Goal: Information Seeking & Learning: Learn about a topic

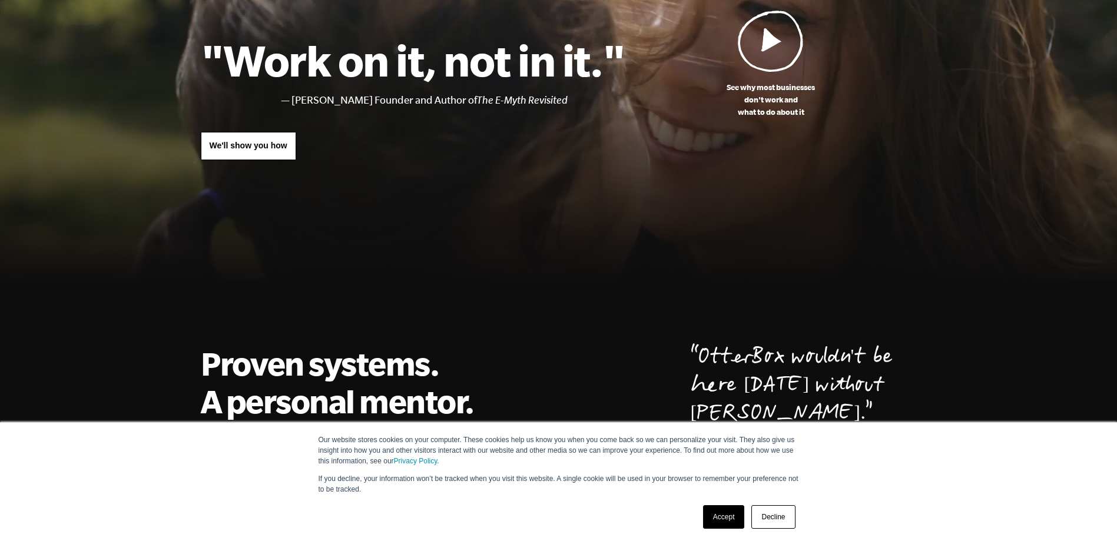
scroll to position [118, 0]
click at [787, 519] on link "Decline" at bounding box center [773, 517] width 44 height 24
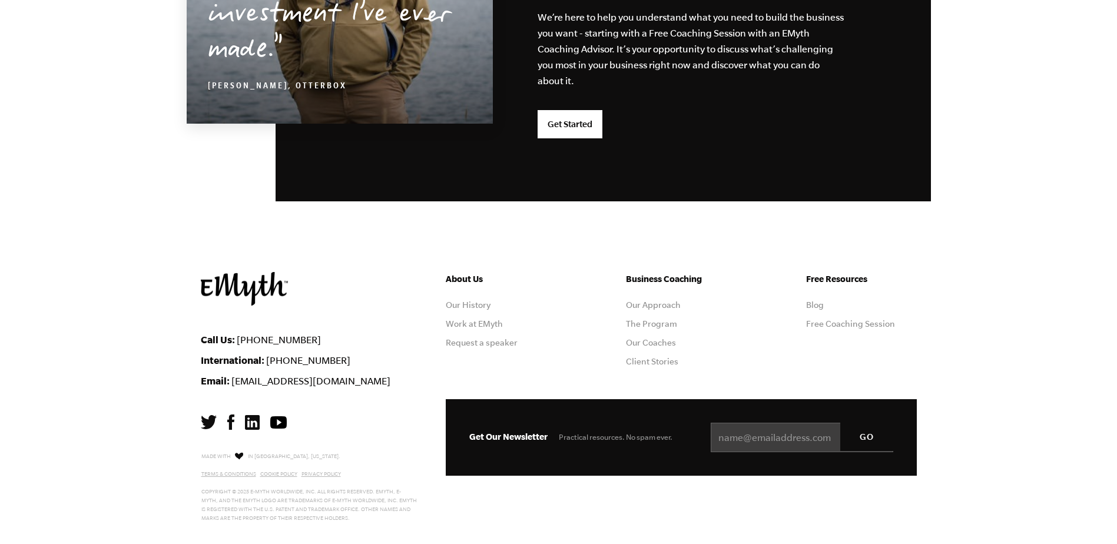
scroll to position [3085, 0]
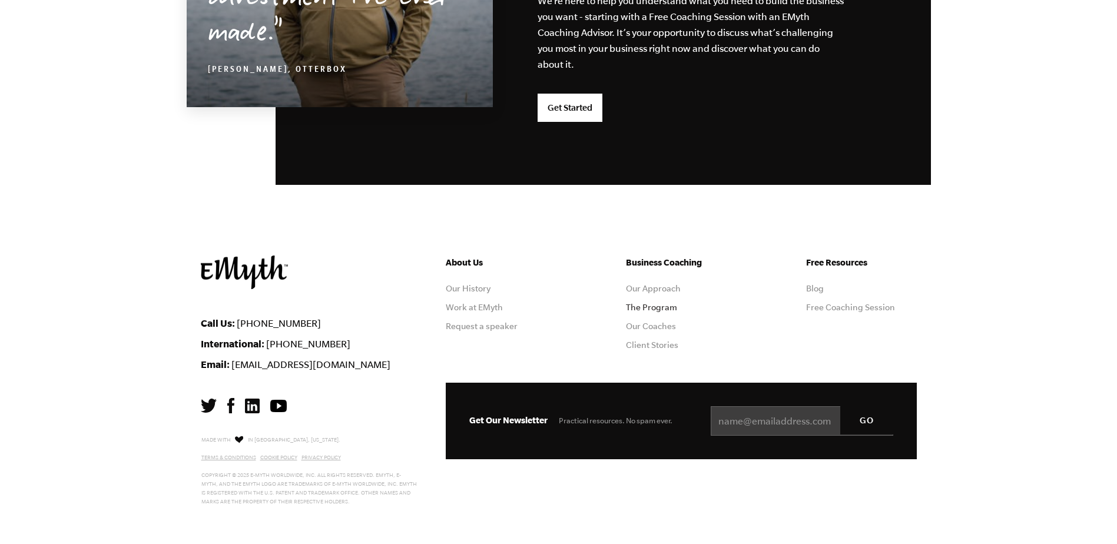
click at [651, 307] on link "The Program" at bounding box center [651, 307] width 51 height 9
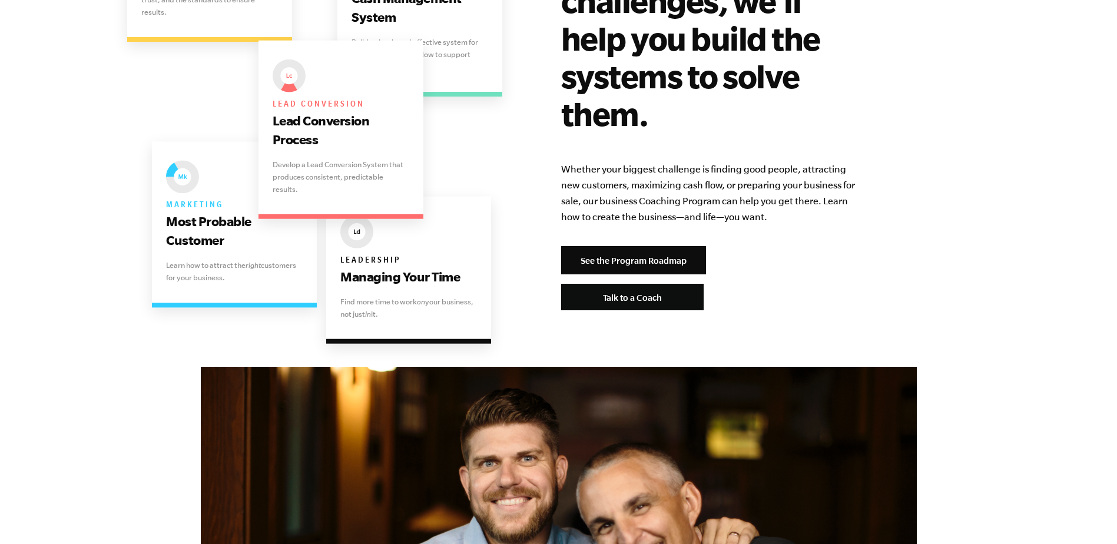
scroll to position [2473, 0]
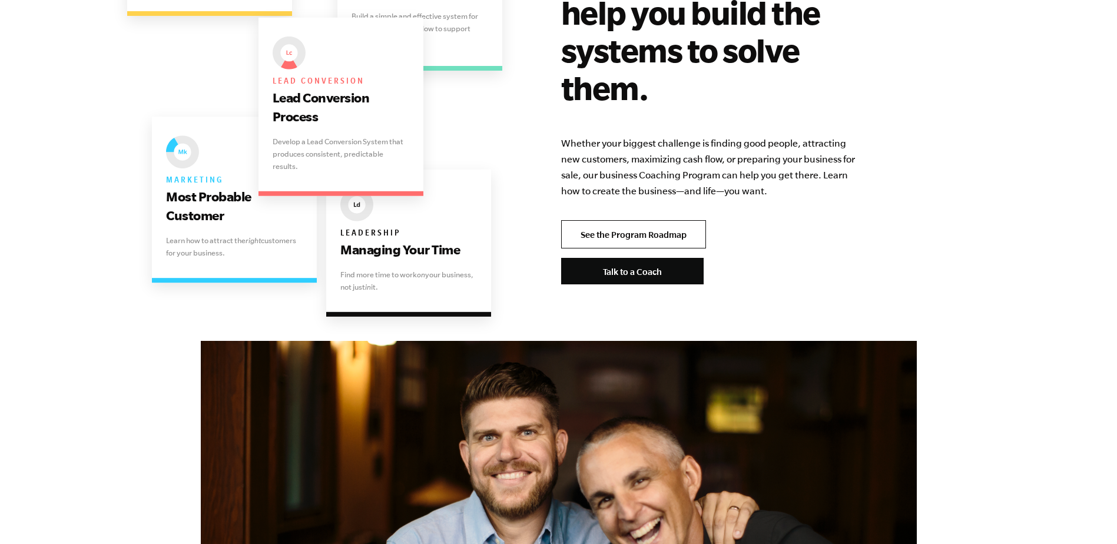
click at [678, 220] on link "See the Program Roadmap" at bounding box center [633, 234] width 145 height 28
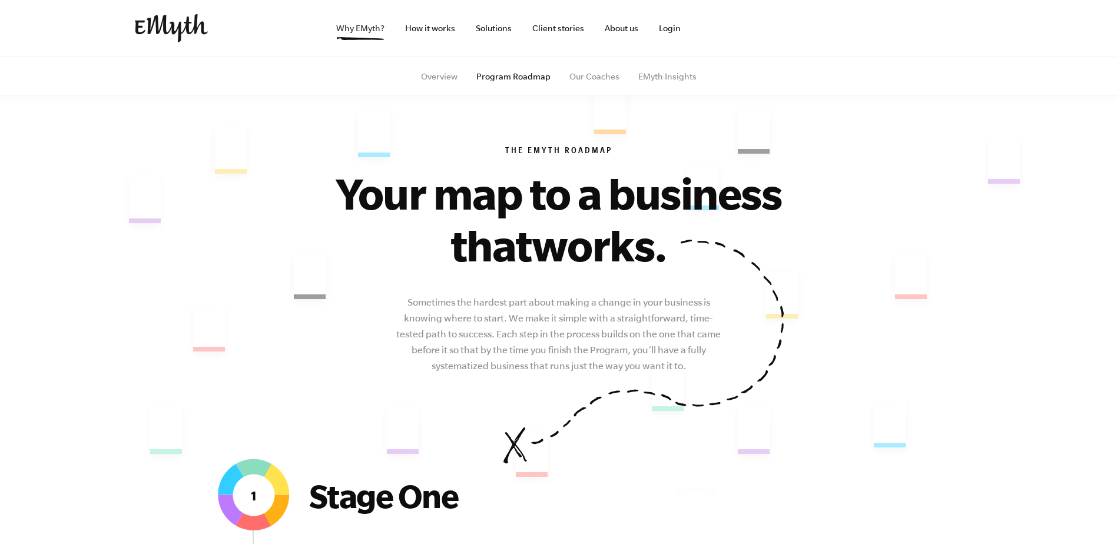
click at [352, 26] on link "Why EMyth?" at bounding box center [360, 28] width 67 height 57
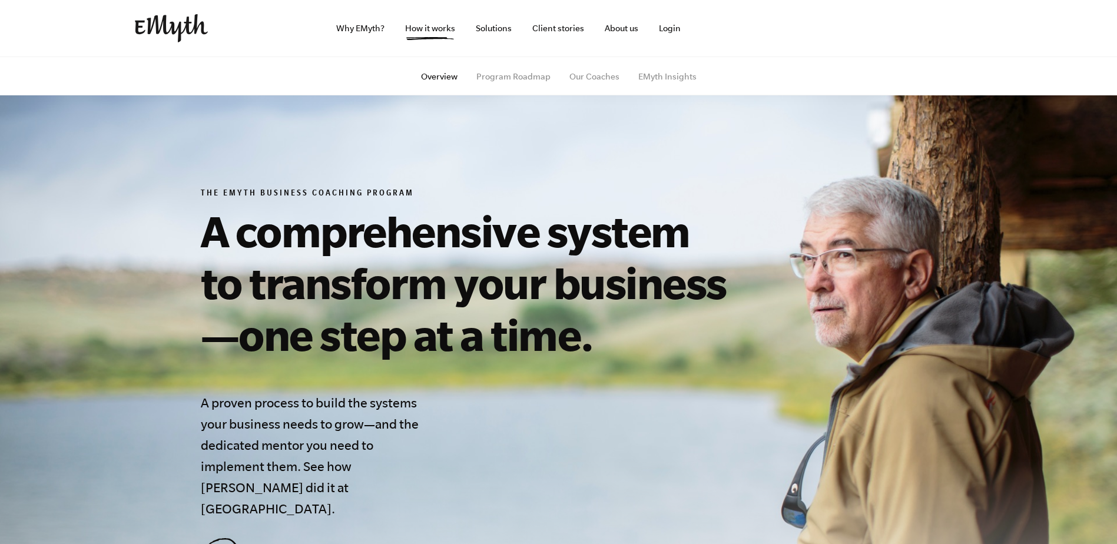
click at [165, 35] on img at bounding box center [171, 28] width 73 height 28
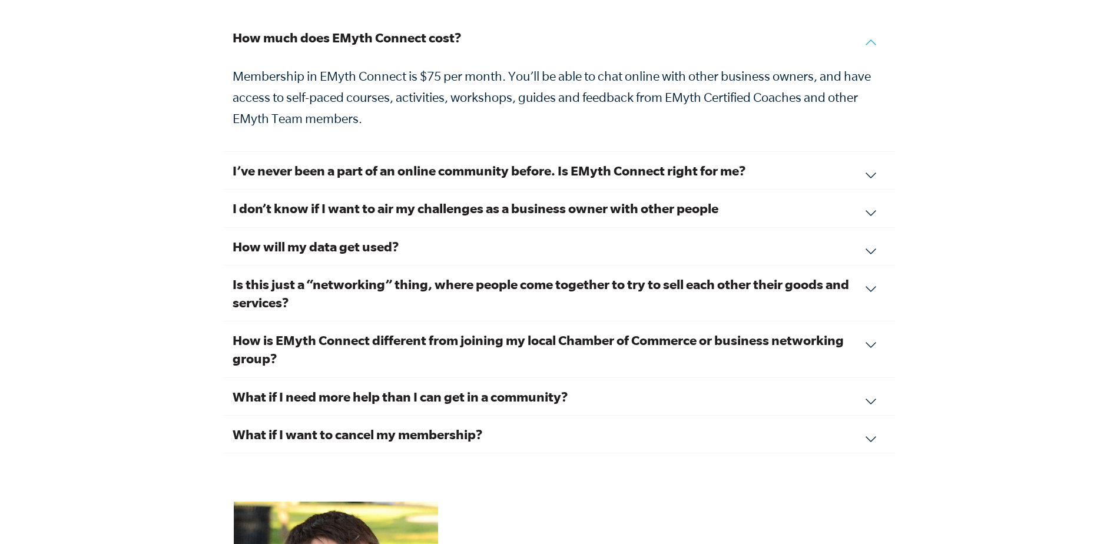
scroll to position [4063, 0]
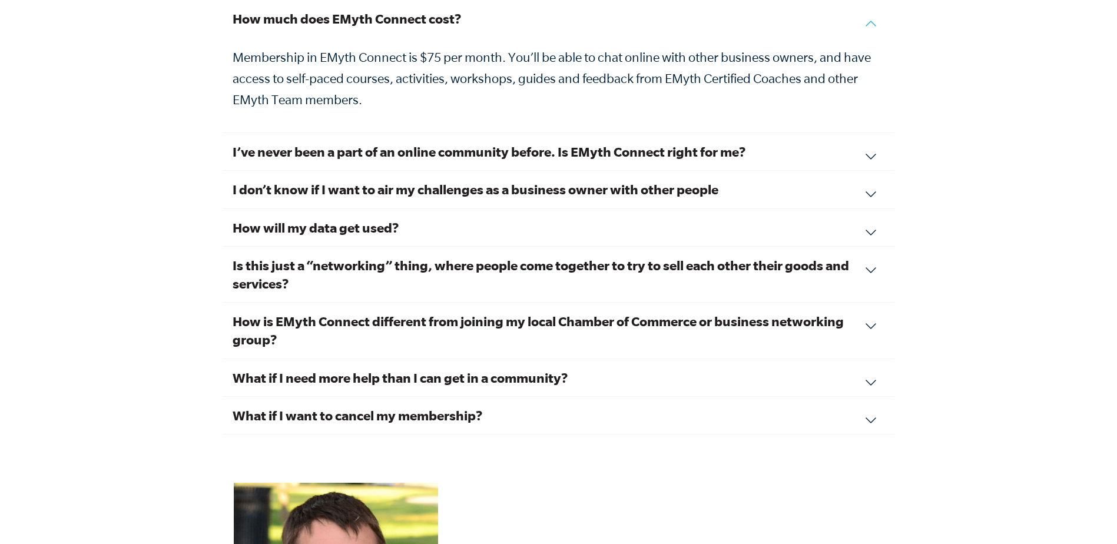
click at [854, 142] on h3 "I’ve never been a part of an online community before. Is EMyth Connect right fo…" at bounding box center [559, 151] width 652 height 18
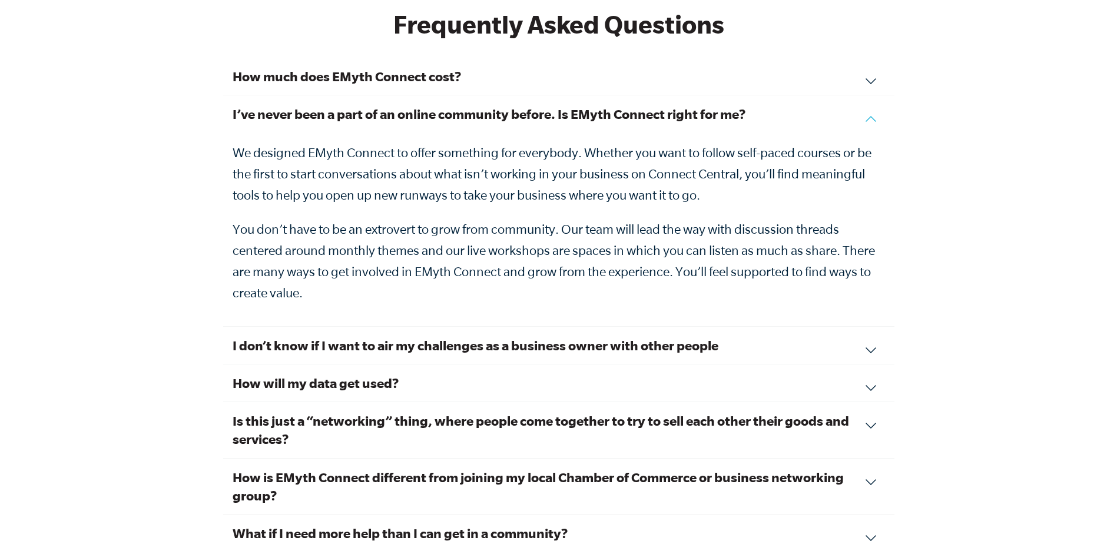
scroll to position [4004, 0]
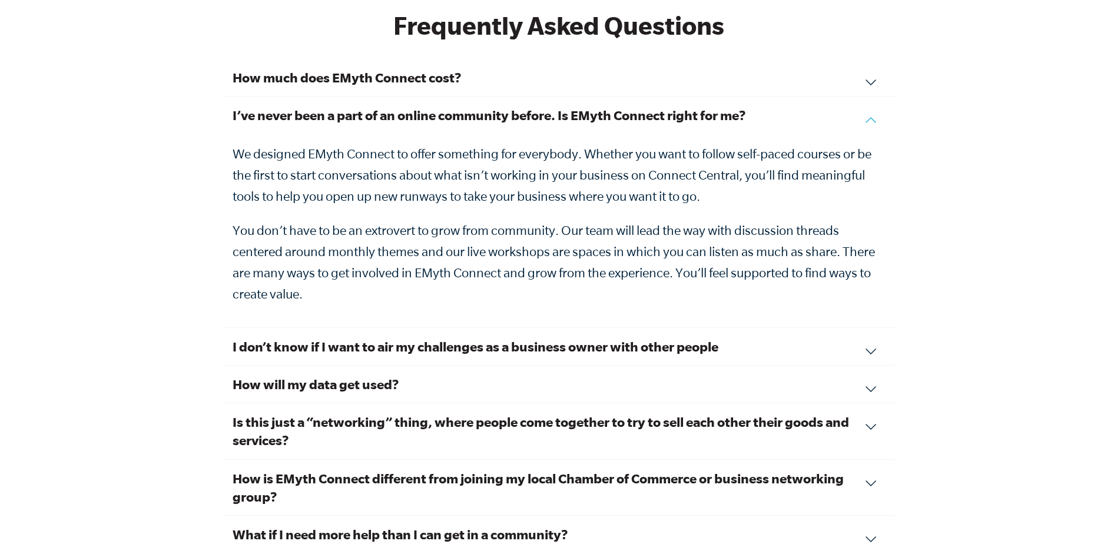
click at [868, 105] on div "I’ve never been a part of an online community before. Is EMyth Connect right fo…" at bounding box center [558, 212] width 671 height 231
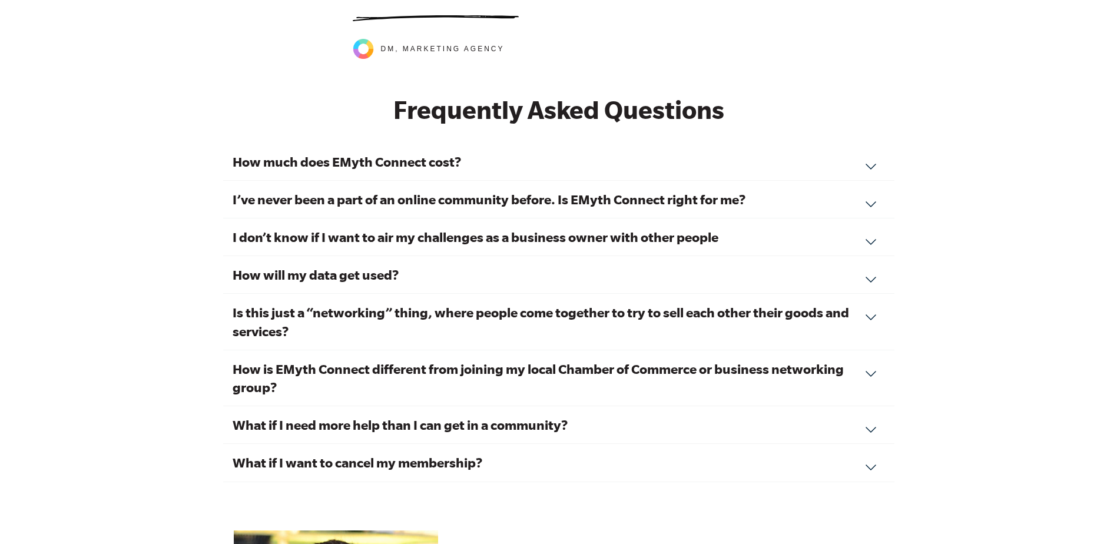
scroll to position [3886, 0]
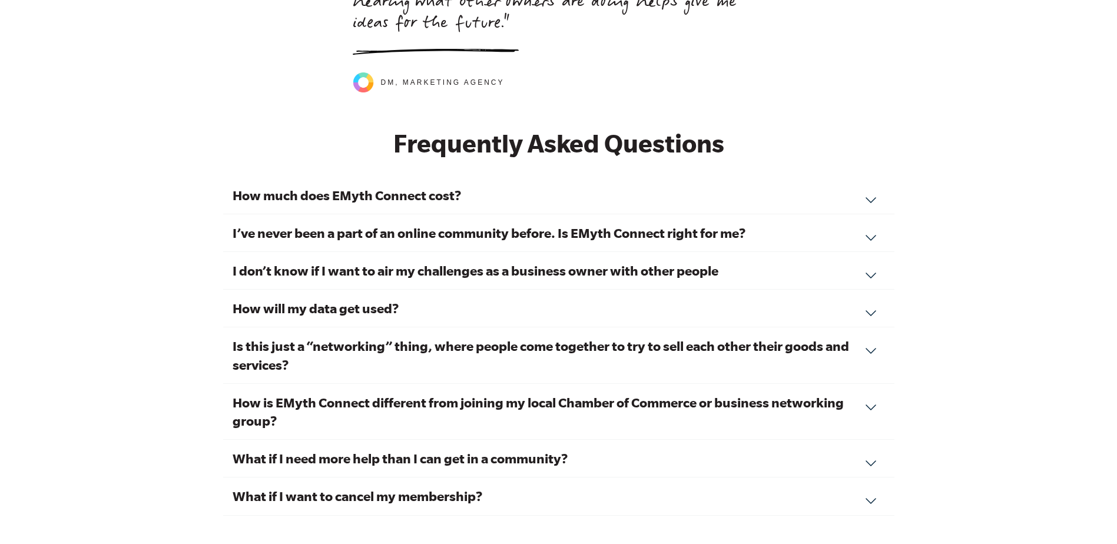
click at [867, 180] on div "How much does EMyth Connect cost? Membership in EMyth Connect is $75 per month.…" at bounding box center [558, 196] width 671 height 38
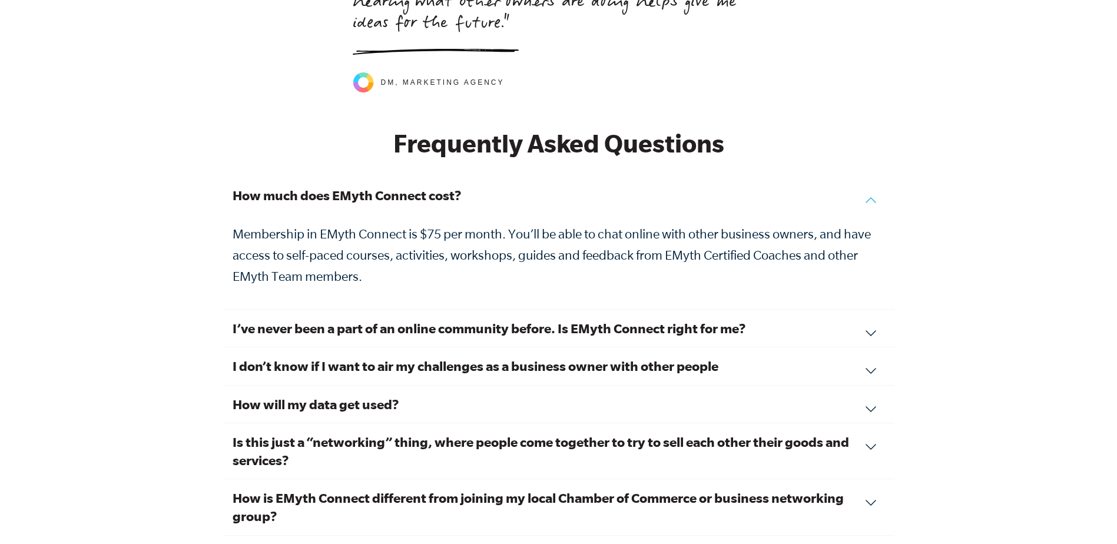
click at [848, 186] on h3 "How much does EMyth Connect cost?" at bounding box center [559, 195] width 652 height 18
